Goal: Task Accomplishment & Management: Manage account settings

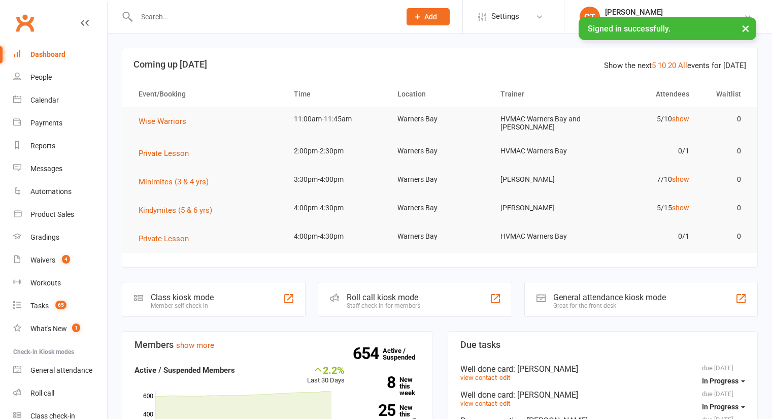
click at [200, 18] on input "text" at bounding box center [264, 17] width 260 height 14
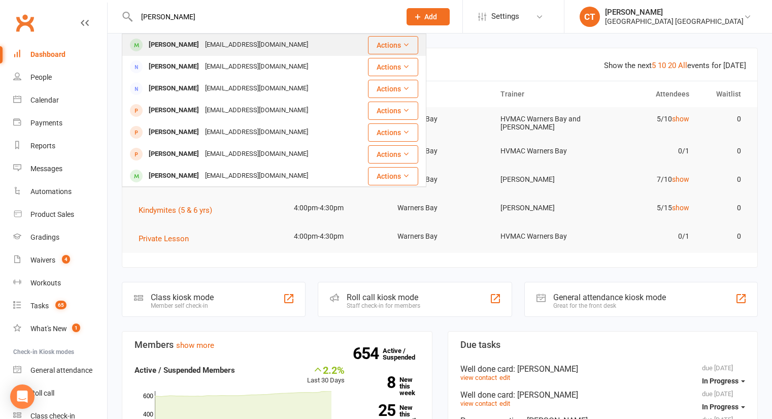
type input "[PERSON_NAME]"
click at [187, 37] on div "[PERSON_NAME] [EMAIL_ADDRESS][DOMAIN_NAME]" at bounding box center [245, 45] width 244 height 21
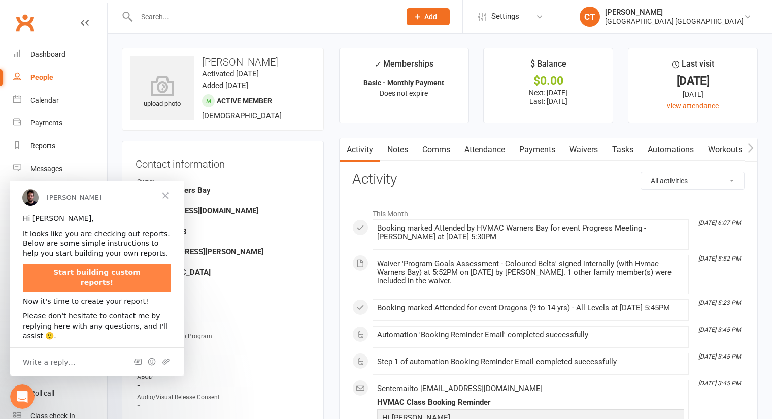
click at [168, 201] on span "Close" at bounding box center [165, 195] width 37 height 37
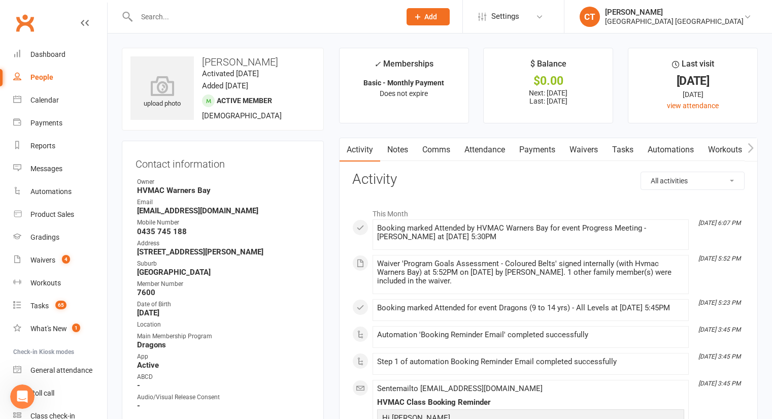
click at [406, 146] on link "Notes" at bounding box center [397, 149] width 35 height 23
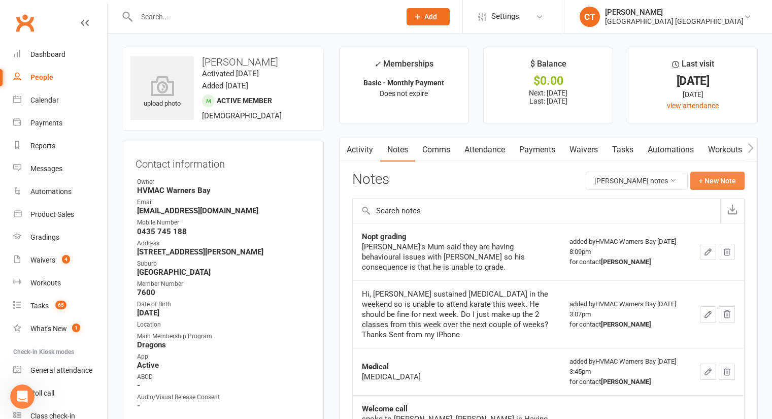
click at [732, 174] on button "+ New Note" at bounding box center [717, 181] width 54 height 18
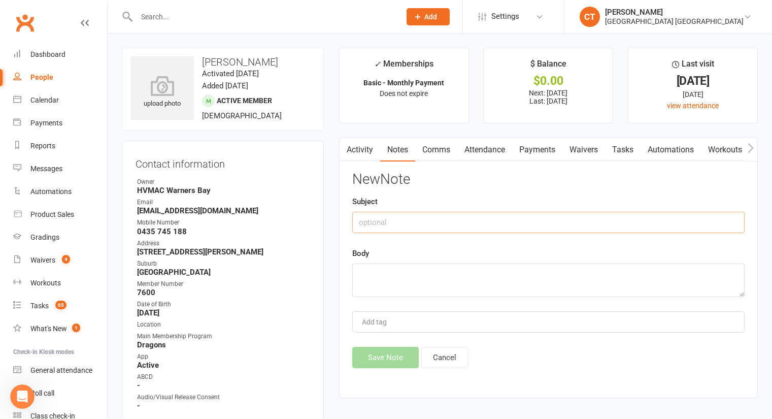
click at [538, 213] on input "text" at bounding box center [548, 222] width 392 height 21
type input "Progress Meeting"
click at [459, 280] on textarea at bounding box center [548, 280] width 392 height 34
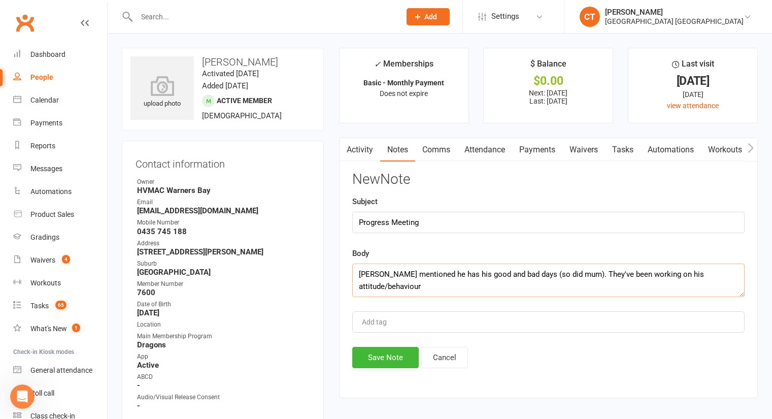
click at [710, 274] on textarea "[PERSON_NAME] mentioned he has his good and bad days (so did mum). They've been…" at bounding box center [548, 280] width 392 height 34
drag, startPoint x: 710, startPoint y: 275, endPoint x: 730, endPoint y: 279, distance: 21.3
click at [730, 279] on textarea "[PERSON_NAME] mentioned he has his good and bad days (so did mum). They've been…" at bounding box center [548, 280] width 392 height 34
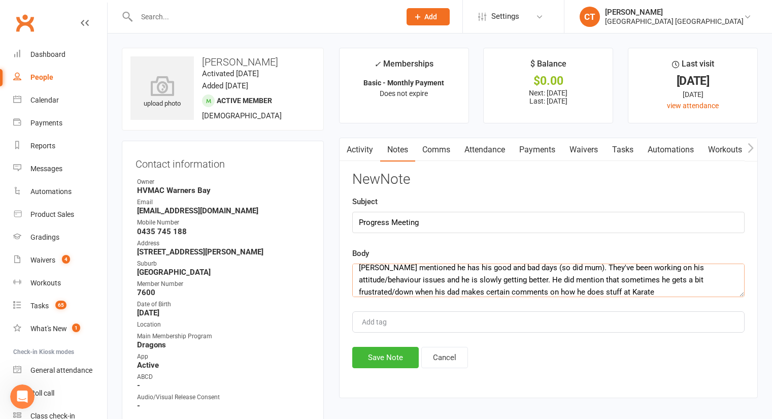
click at [497, 293] on textarea "[PERSON_NAME] mentioned he has his good and bad days (so did mum). They've been…" at bounding box center [548, 280] width 392 height 34
click at [568, 291] on textarea "[PERSON_NAME] mentioned he has his good and bad days (so did mum). They've been…" at bounding box center [548, 280] width 392 height 34
click at [620, 293] on textarea "[PERSON_NAME] mentioned he has his good and bad days (so did mum). They've been…" at bounding box center [548, 280] width 392 height 34
click at [650, 291] on textarea "[PERSON_NAME] mentioned he has his good and bad days (so did mum). They've been…" at bounding box center [548, 280] width 392 height 34
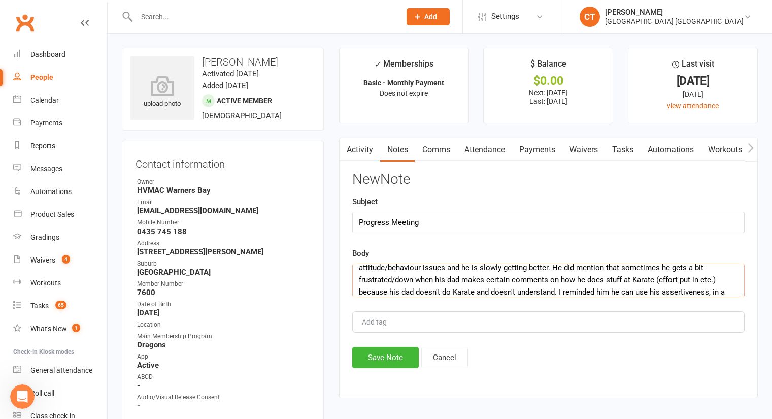
scroll to position [31, 0]
click at [384, 290] on textarea "[PERSON_NAME] mentioned he has his good and bad days (so did mum). They've been…" at bounding box center [548, 280] width 392 height 34
click at [525, 292] on textarea "[PERSON_NAME] mentioned he has his good and bad days (so did mum). They've been…" at bounding box center [548, 280] width 392 height 34
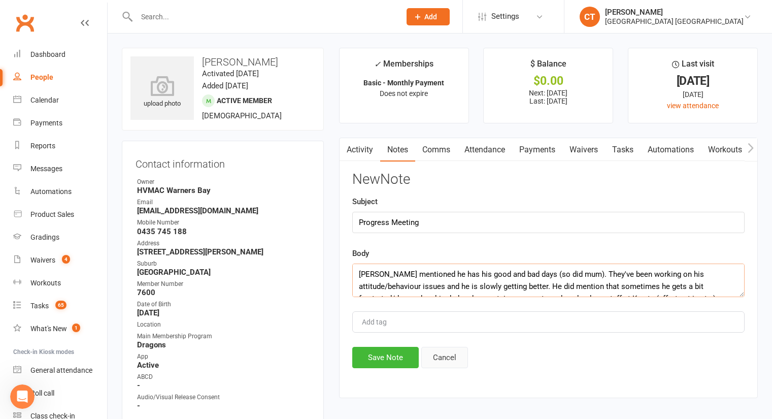
type textarea "[PERSON_NAME] mentioned he has his good and bad days (so did mum). They've been…"
click at [450, 361] on button "Cancel" at bounding box center [444, 357] width 47 height 21
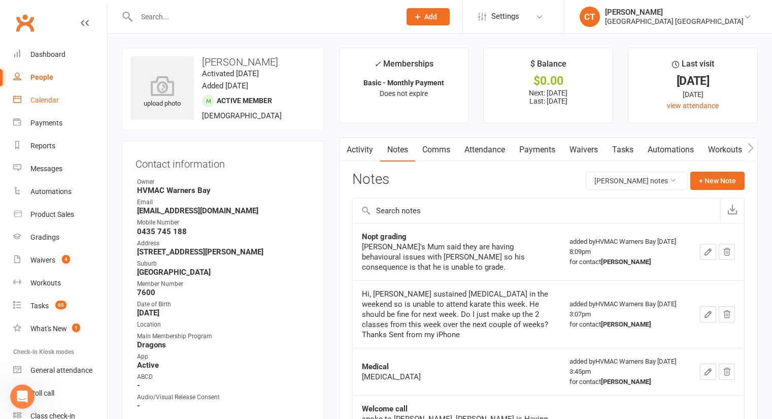
click at [57, 97] on div "Calendar" at bounding box center [44, 100] width 28 height 8
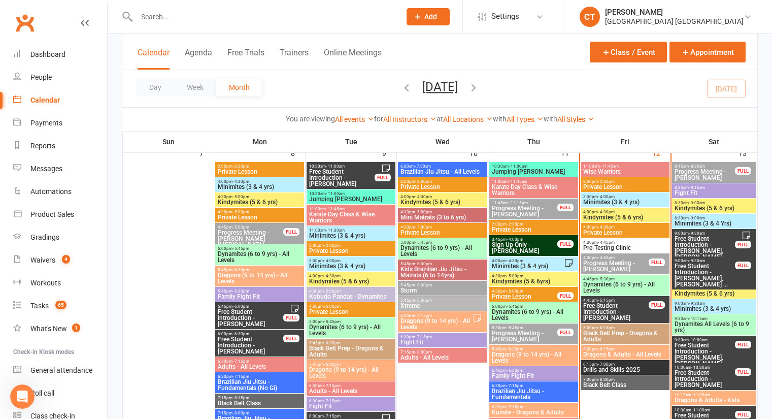
scroll to position [411, 0]
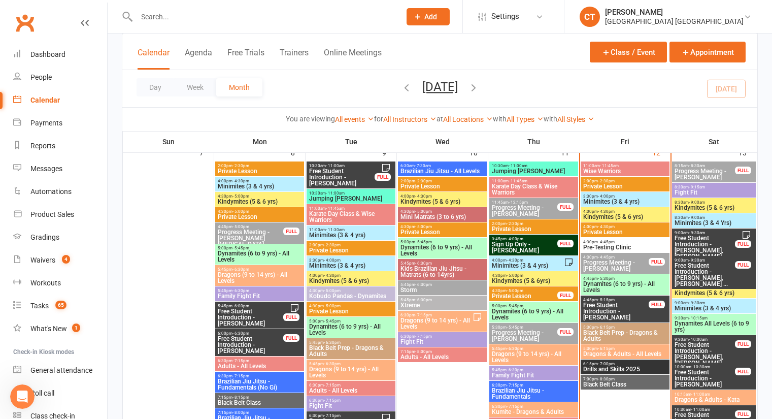
click at [708, 174] on span "Progress Meeting - [PERSON_NAME]" at bounding box center [704, 174] width 61 height 12
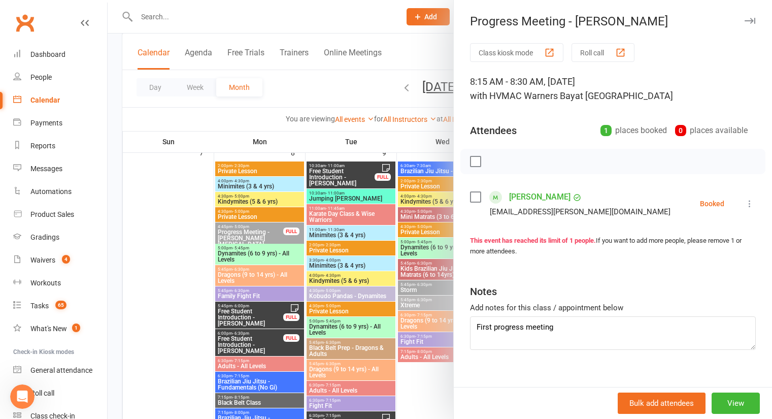
click at [341, 94] on div at bounding box center [440, 209] width 664 height 419
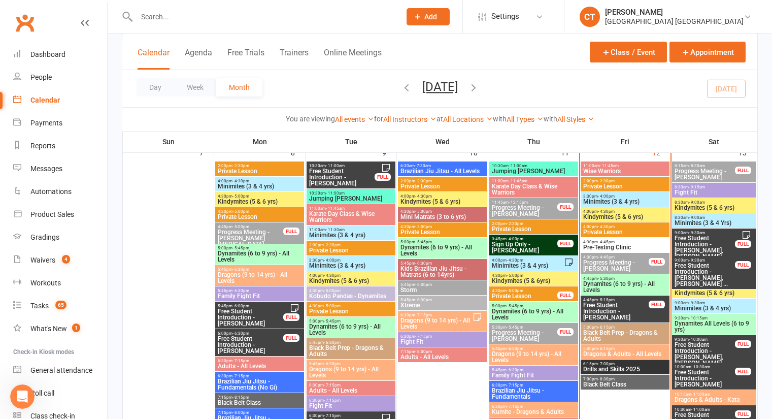
click at [717, 235] on span "9:00am - 9:30am" at bounding box center [704, 232] width 61 height 5
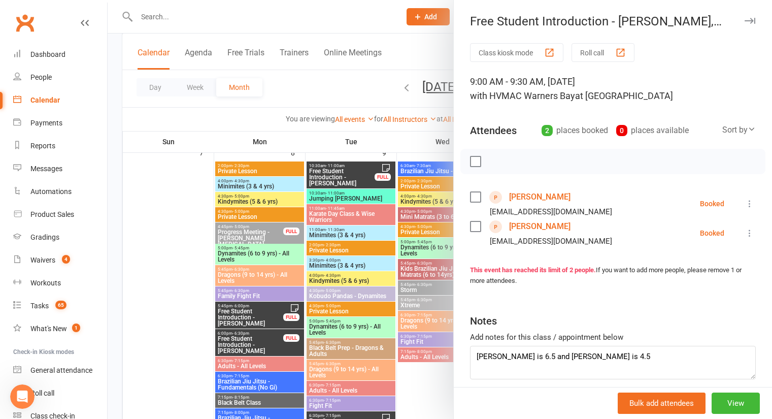
click at [315, 84] on div at bounding box center [440, 209] width 664 height 419
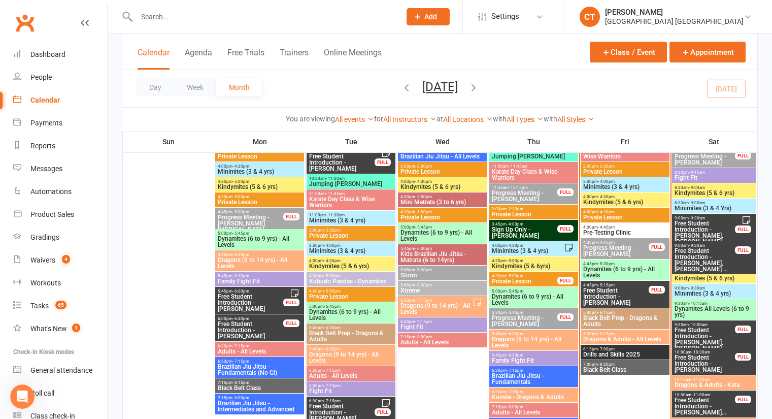
scroll to position [425, 0]
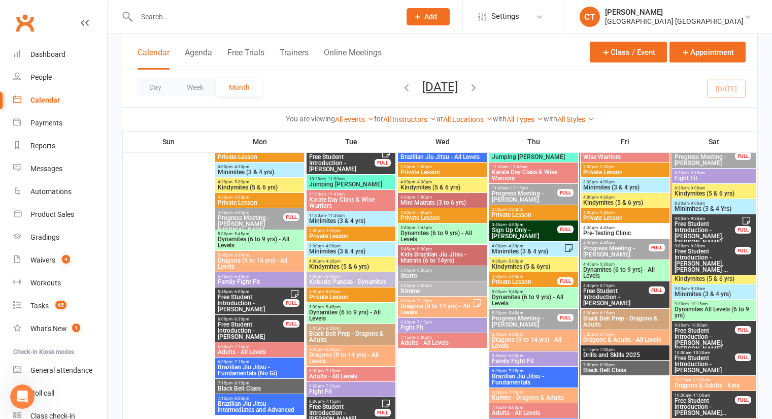
click at [710, 208] on span "Minimites (3 & 4 Yrs)" at bounding box center [714, 209] width 80 height 6
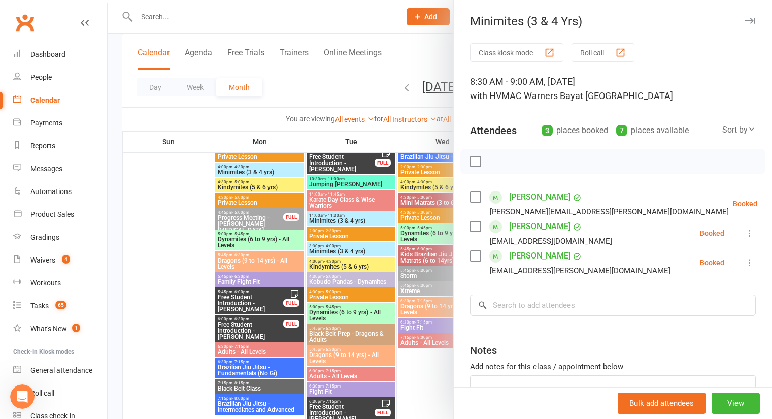
click at [328, 93] on div at bounding box center [440, 209] width 664 height 419
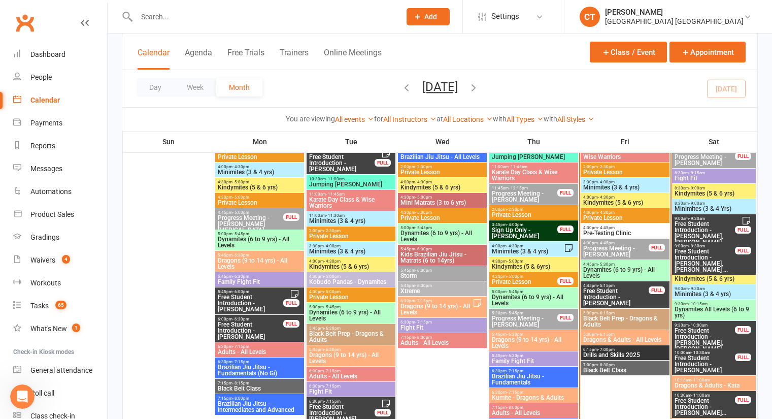
click at [694, 278] on span "Kindymites (5 & 6 yrs)" at bounding box center [714, 279] width 80 height 6
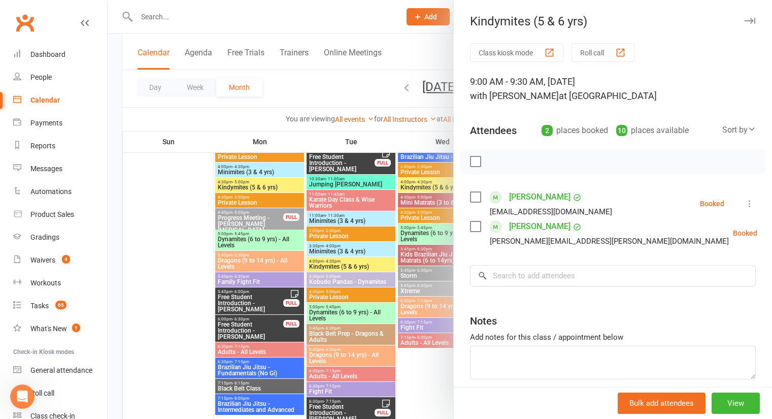
click at [325, 80] on div at bounding box center [440, 209] width 664 height 419
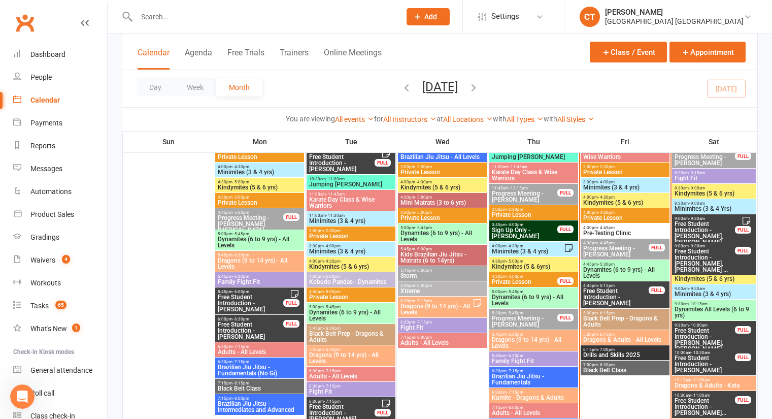
click at [711, 284] on div "9:00am - 9:30am Minimites (3 & 4 yrs)" at bounding box center [714, 291] width 84 height 15
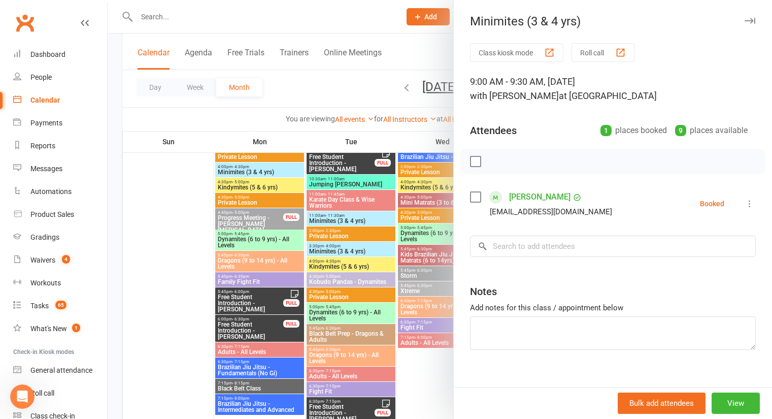
click at [335, 88] on div at bounding box center [440, 209] width 664 height 419
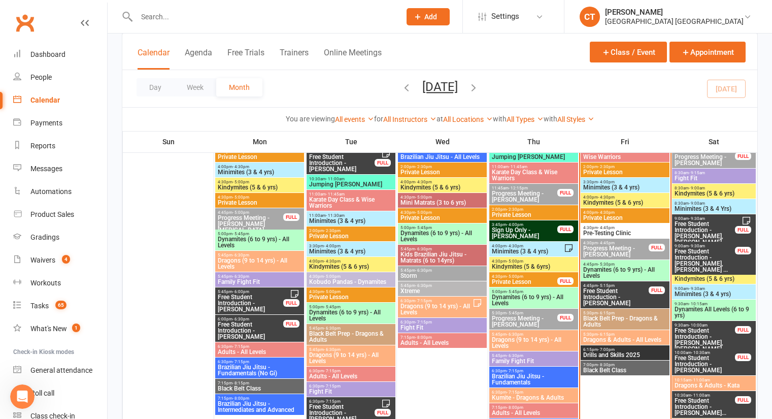
click at [725, 314] on span "Dynamites All Levels (6 to 9 yrs)" at bounding box center [714, 312] width 80 height 12
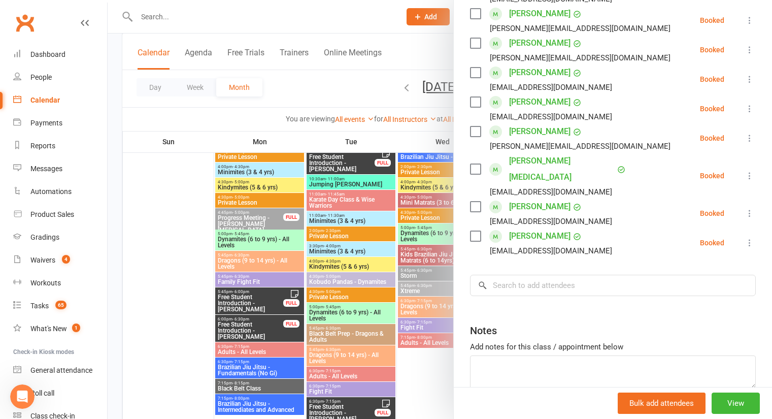
scroll to position [331, 0]
click at [327, 86] on div at bounding box center [440, 209] width 664 height 419
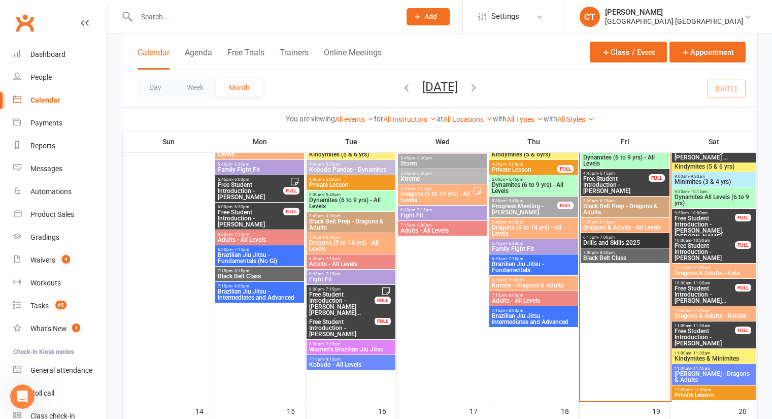
scroll to position [556, 0]
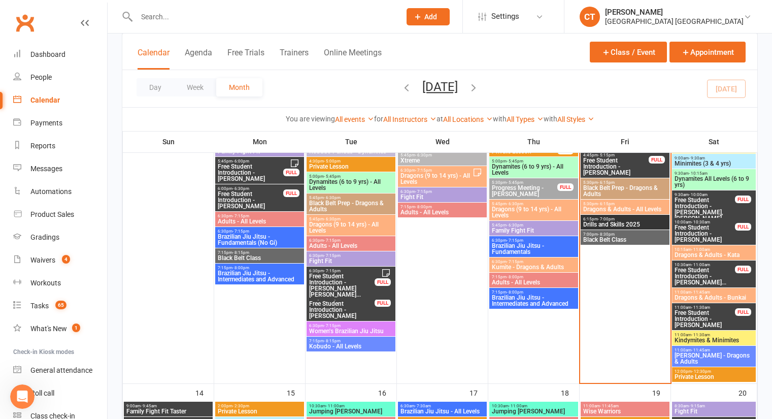
click at [714, 253] on span "Dragons & Adults - Kata" at bounding box center [714, 255] width 80 height 6
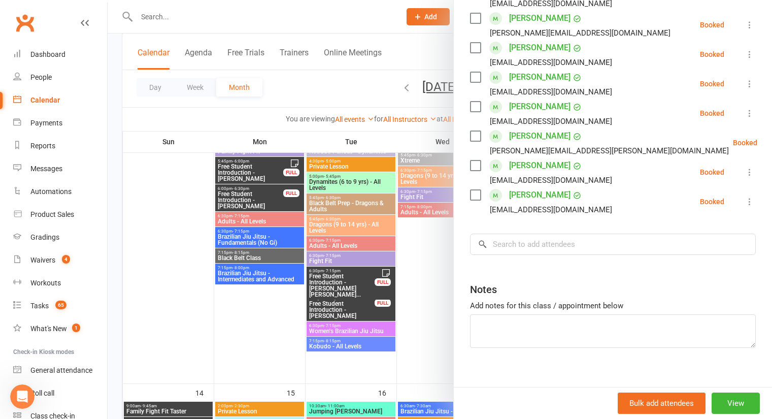
scroll to position [331, 0]
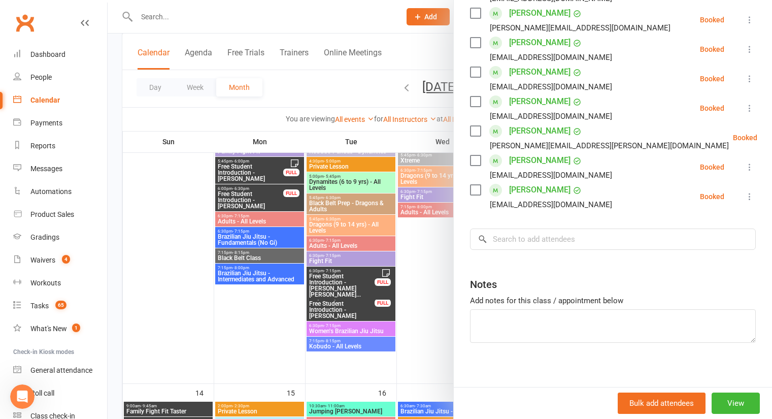
click at [324, 87] on div at bounding box center [440, 209] width 664 height 419
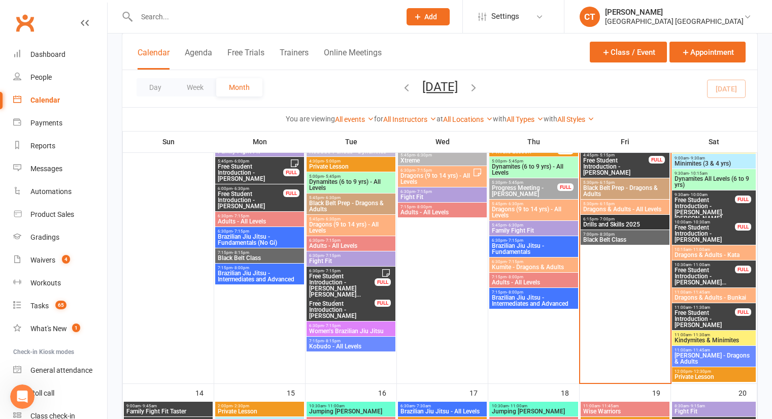
click at [712, 301] on div "11:00am - 11:45am Dragons & Adults - Bunkai" at bounding box center [714, 295] width 84 height 15
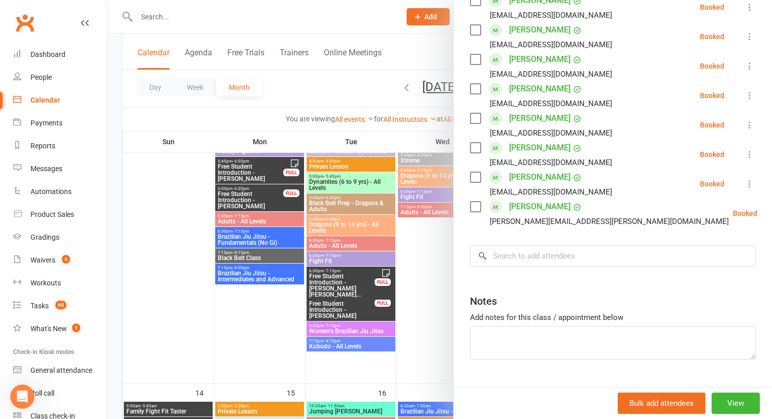
scroll to position [285, 0]
click at [312, 96] on div at bounding box center [440, 209] width 664 height 419
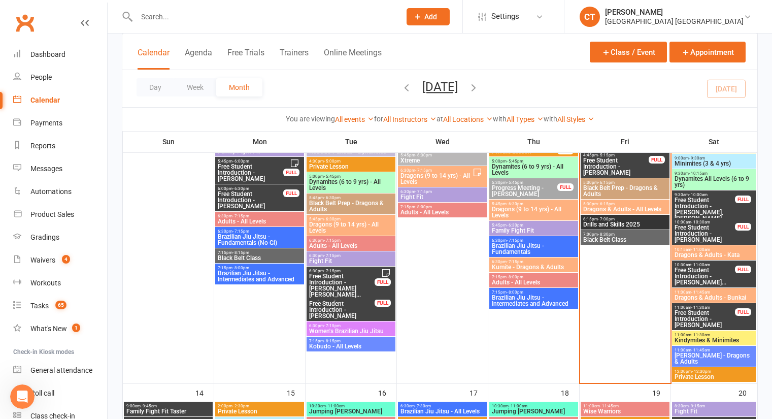
click at [719, 343] on div "11:00am - 11:30am Kindymites & Minimites" at bounding box center [714, 337] width 84 height 15
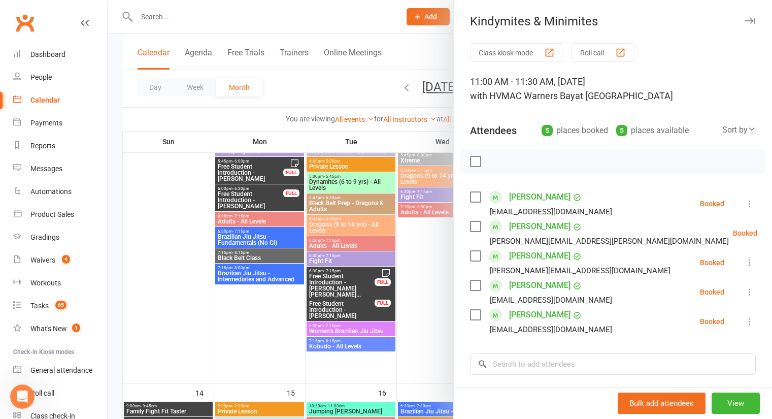
click at [336, 80] on div at bounding box center [440, 209] width 664 height 419
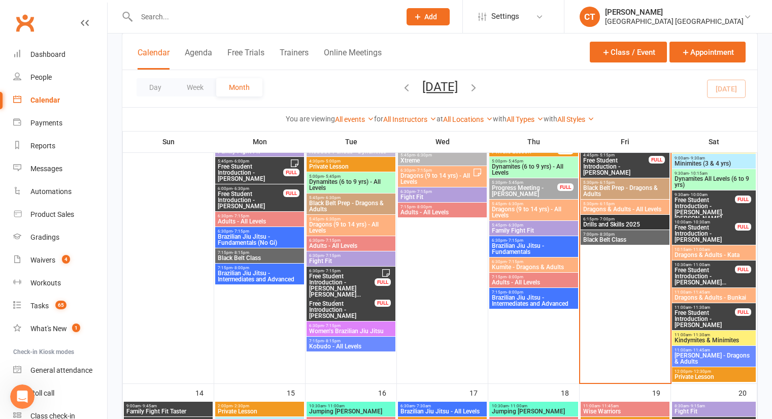
click at [700, 356] on span "[PERSON_NAME] - Dragons & Adults" at bounding box center [714, 358] width 80 height 12
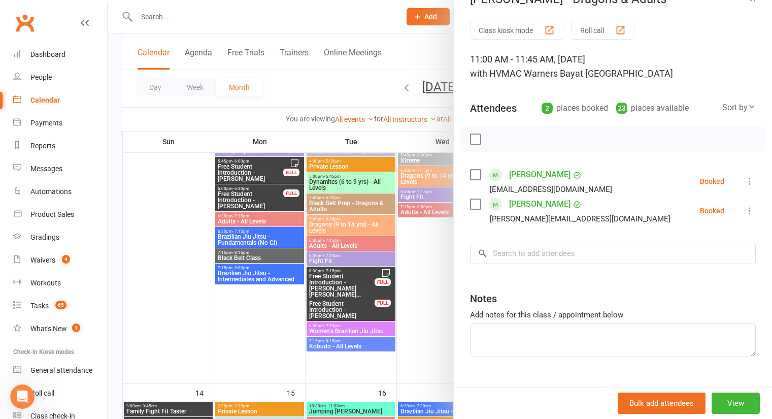
scroll to position [23, 0]
click at [329, 93] on div at bounding box center [440, 209] width 664 height 419
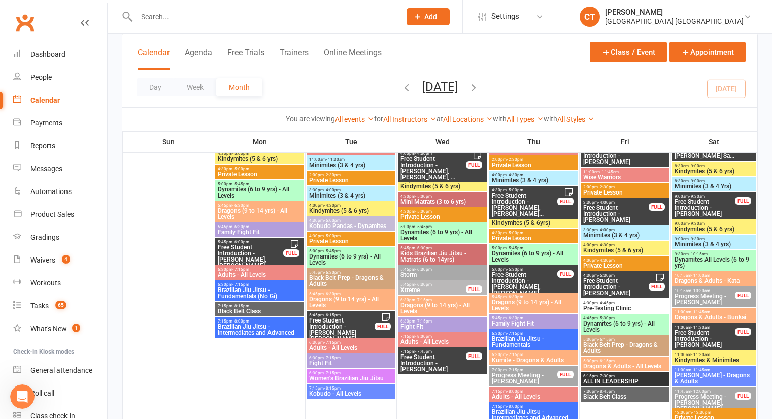
scroll to position [26, 0]
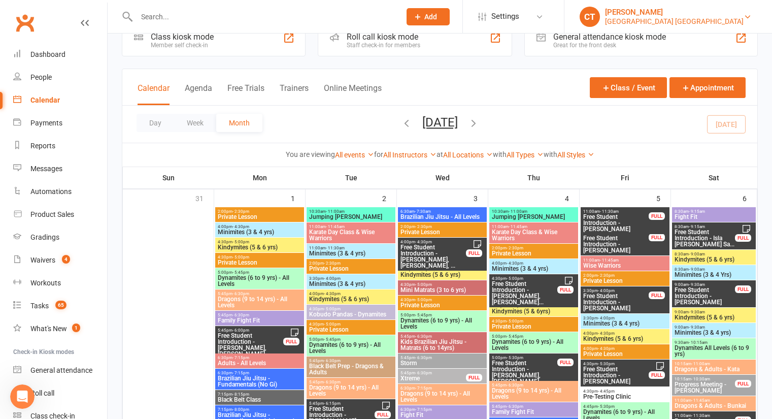
click at [712, 15] on div "[PERSON_NAME]" at bounding box center [674, 12] width 139 height 9
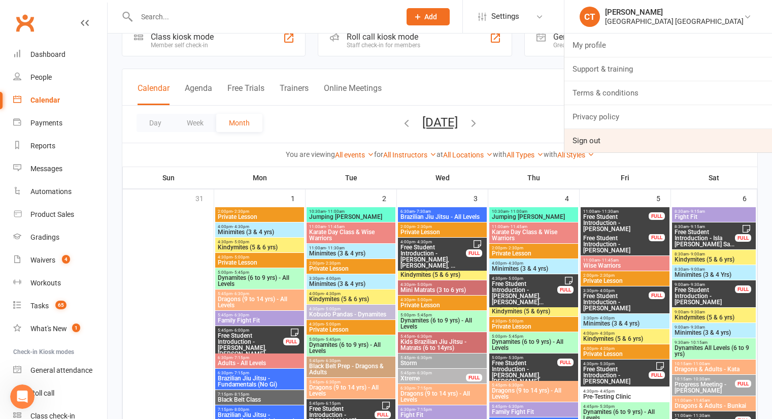
click at [590, 138] on link "Sign out" at bounding box center [668, 140] width 208 height 23
